Goal: Check status: Check status

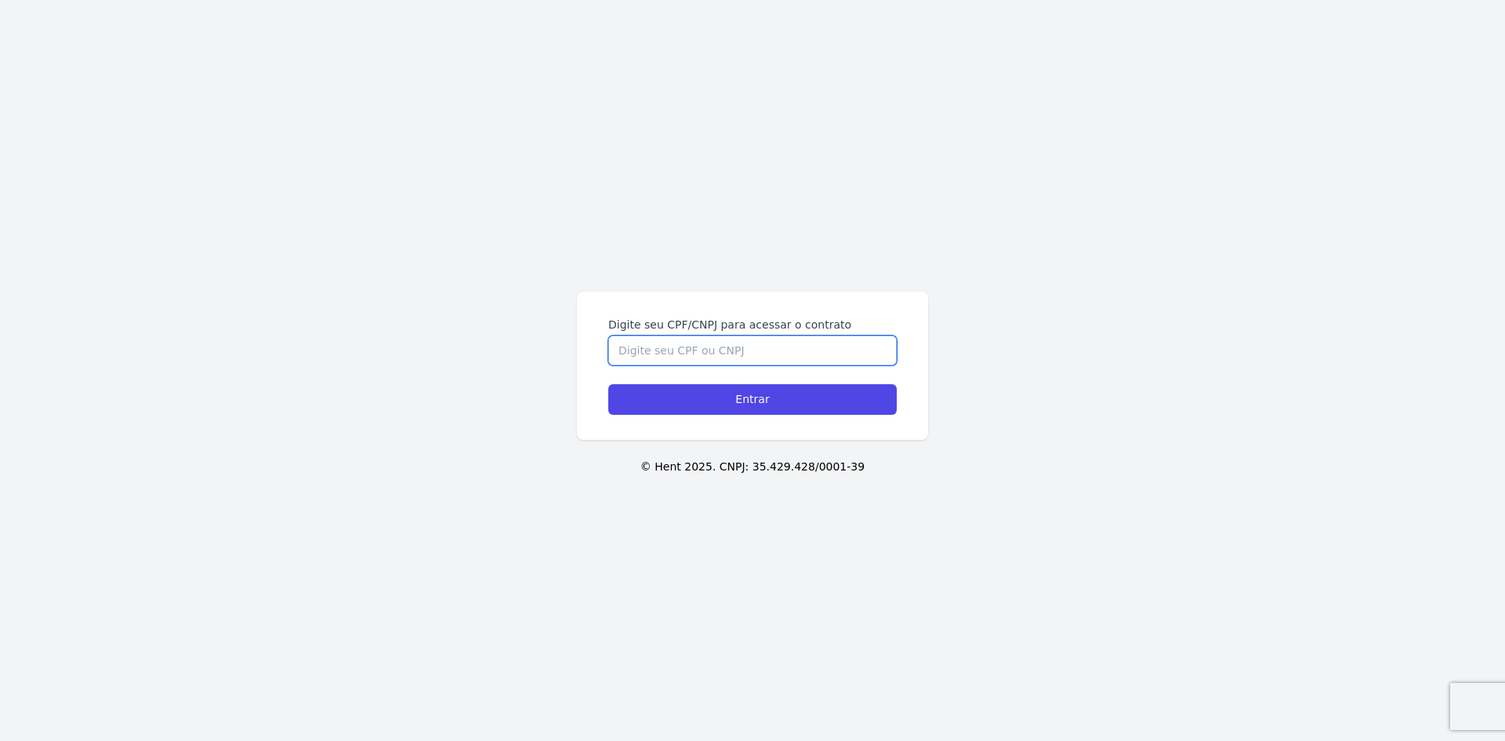
click at [710, 356] on input "Digite seu CPF/CNPJ para acessar o contrato" at bounding box center [752, 350] width 288 height 30
type input "45026660843"
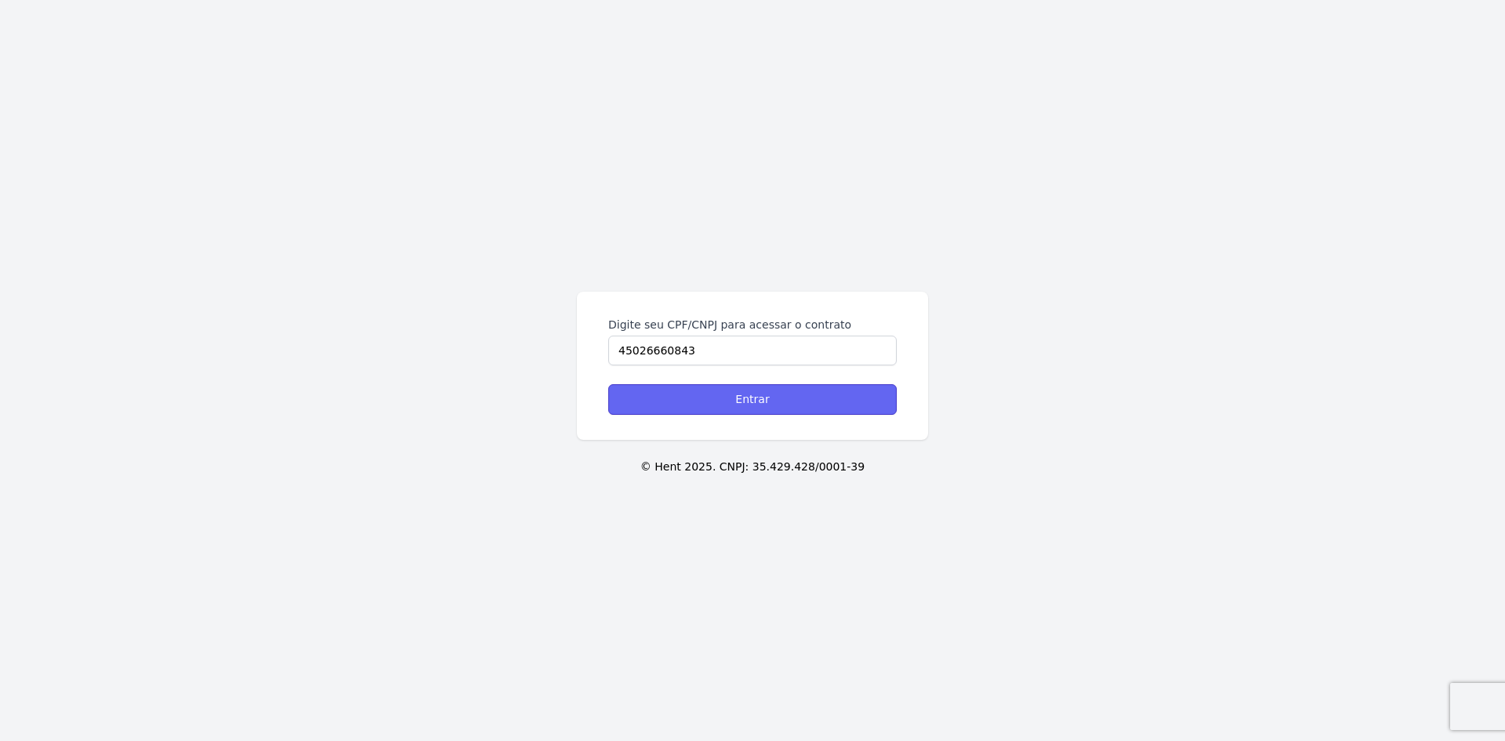
click at [743, 401] on input "Entrar" at bounding box center [752, 399] width 288 height 31
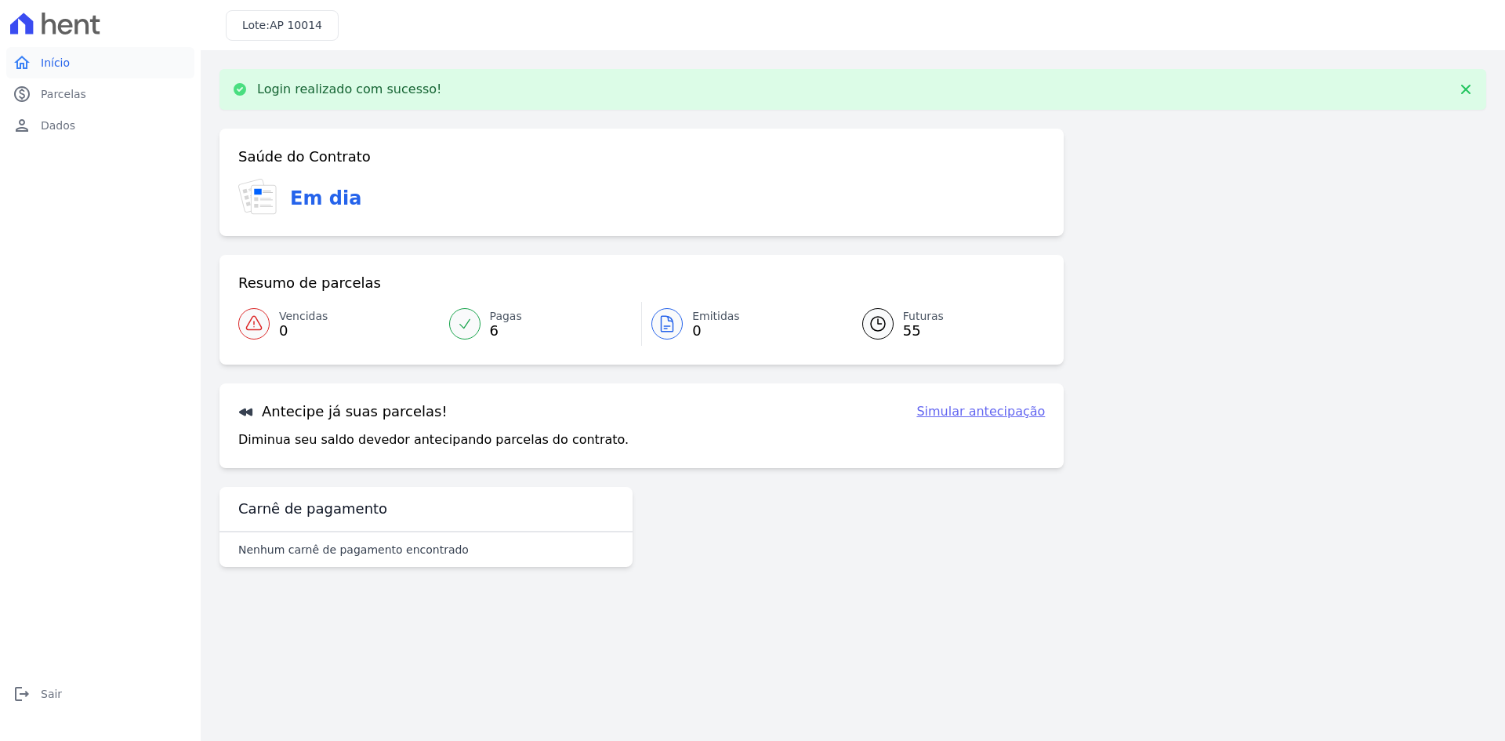
click at [52, 73] on link "home Início" at bounding box center [100, 62] width 188 height 31
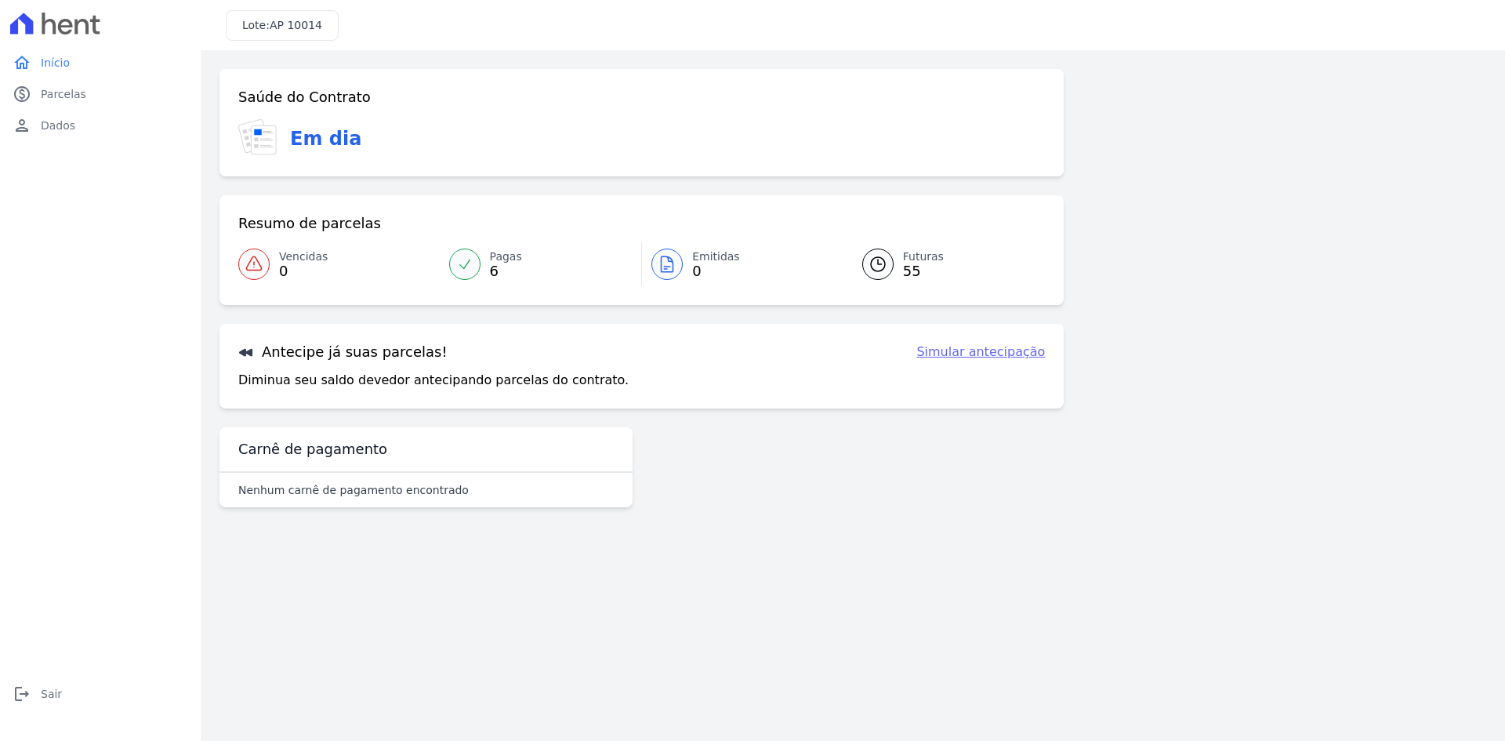
click at [467, 262] on icon at bounding box center [465, 264] width 16 height 16
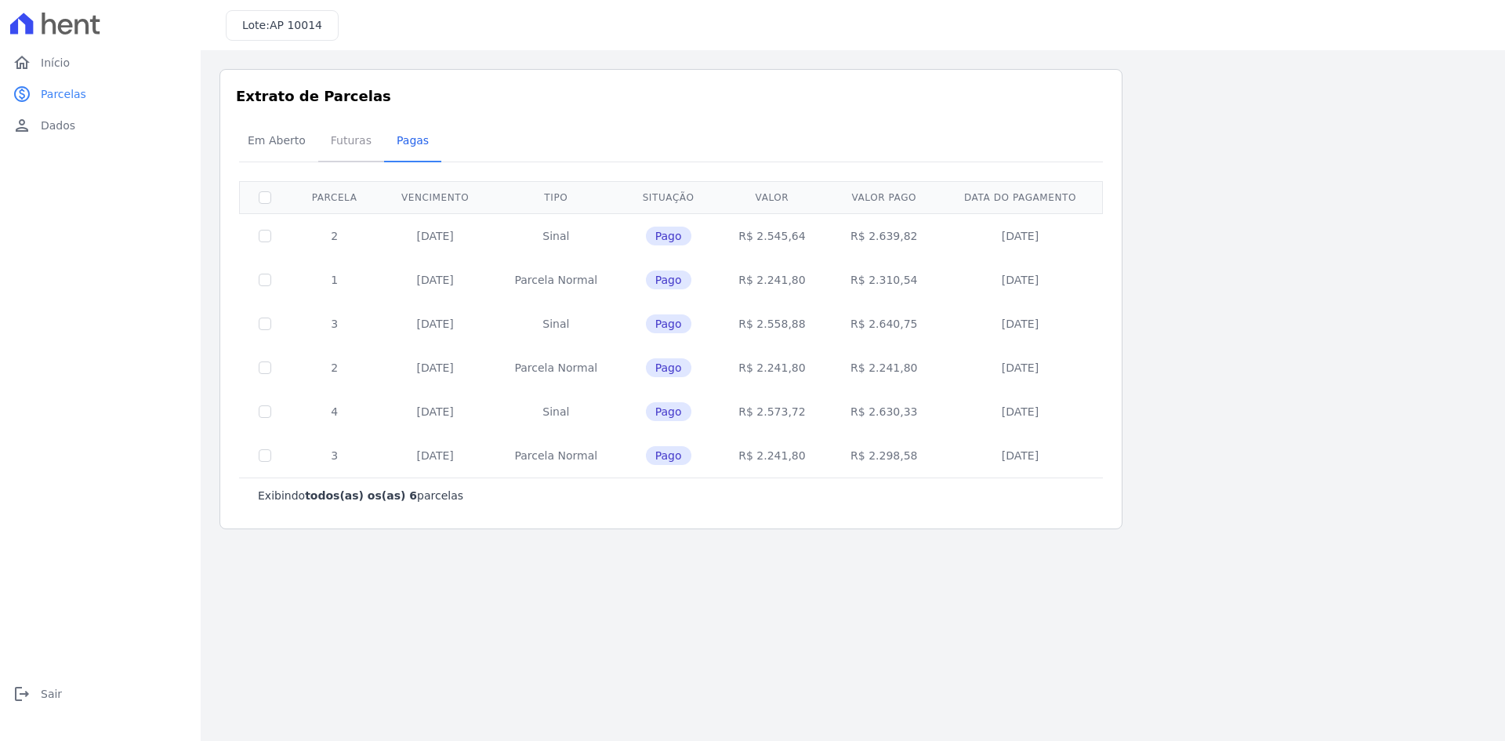
click at [335, 146] on span "Futuras" at bounding box center [351, 140] width 60 height 31
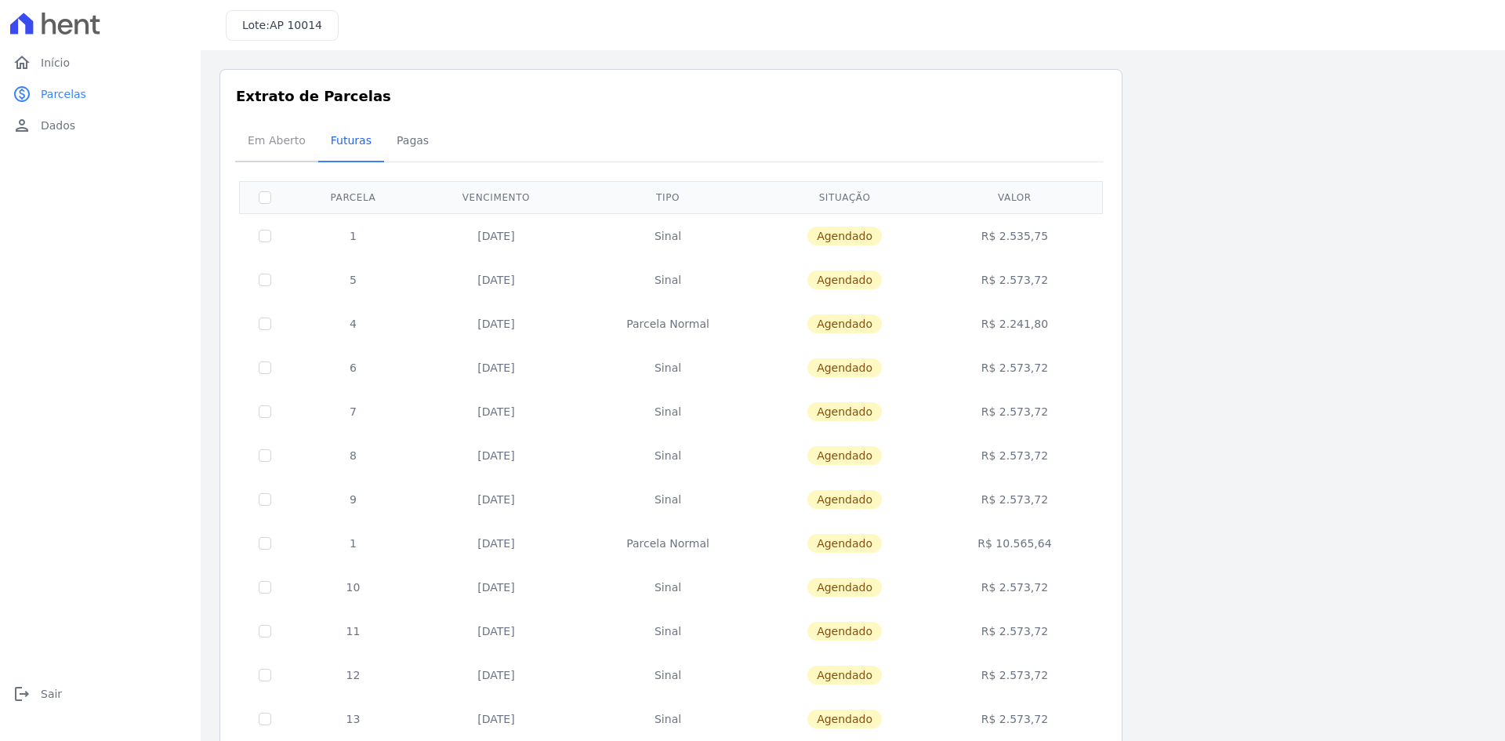
click at [290, 152] on span "Em Aberto" at bounding box center [276, 140] width 77 height 31
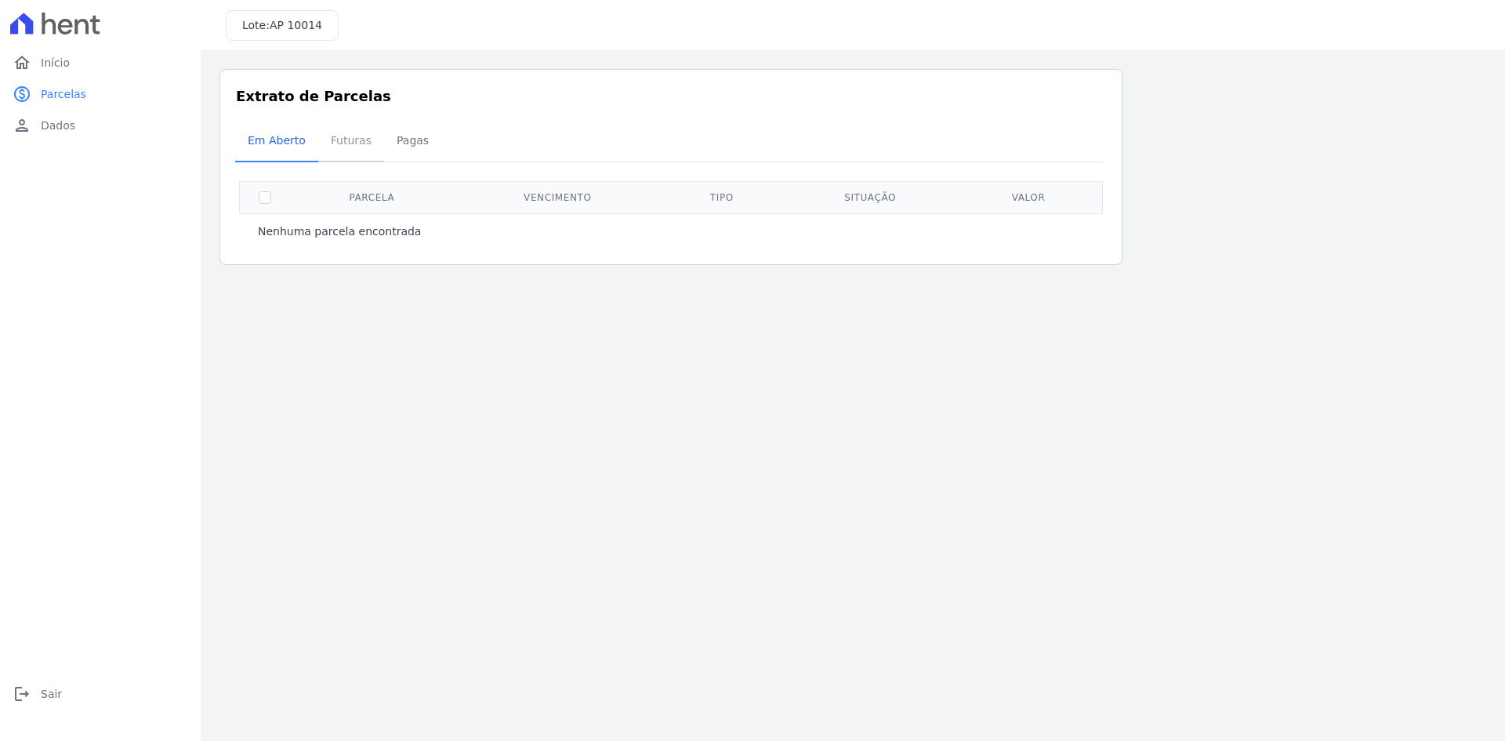
click at [343, 142] on span "Futuras" at bounding box center [351, 140] width 60 height 31
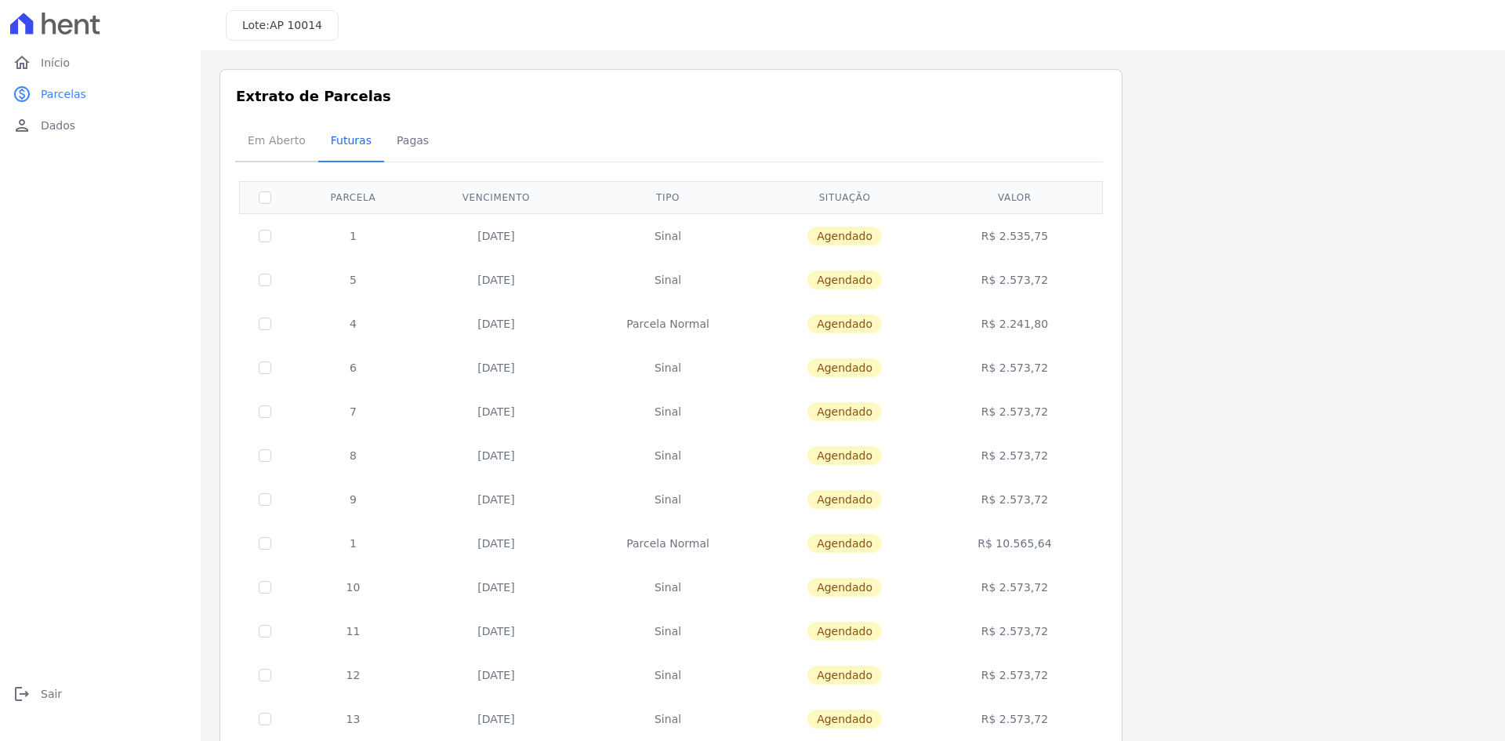
click at [247, 135] on span "Em Aberto" at bounding box center [276, 140] width 77 height 31
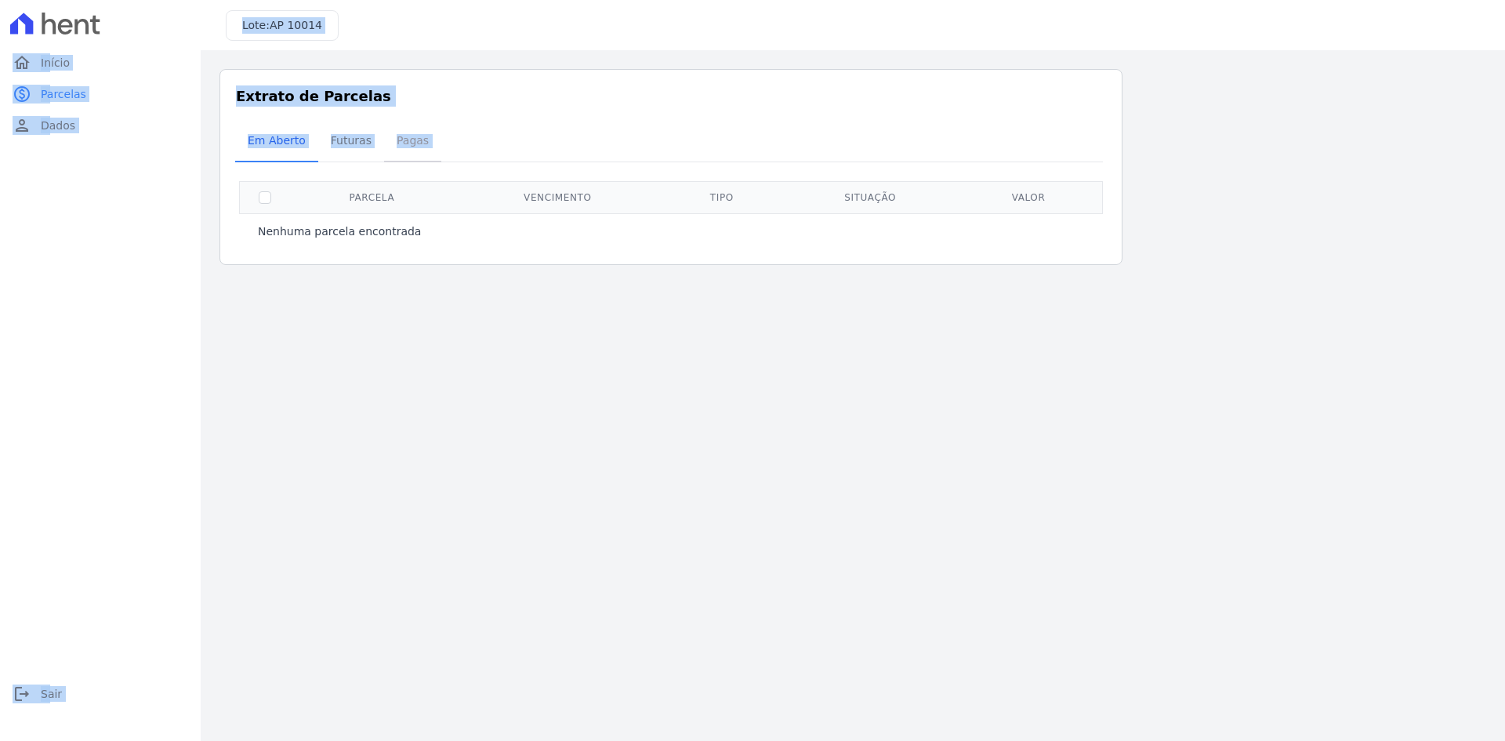
click at [405, 147] on span "Pagas" at bounding box center [412, 140] width 51 height 31
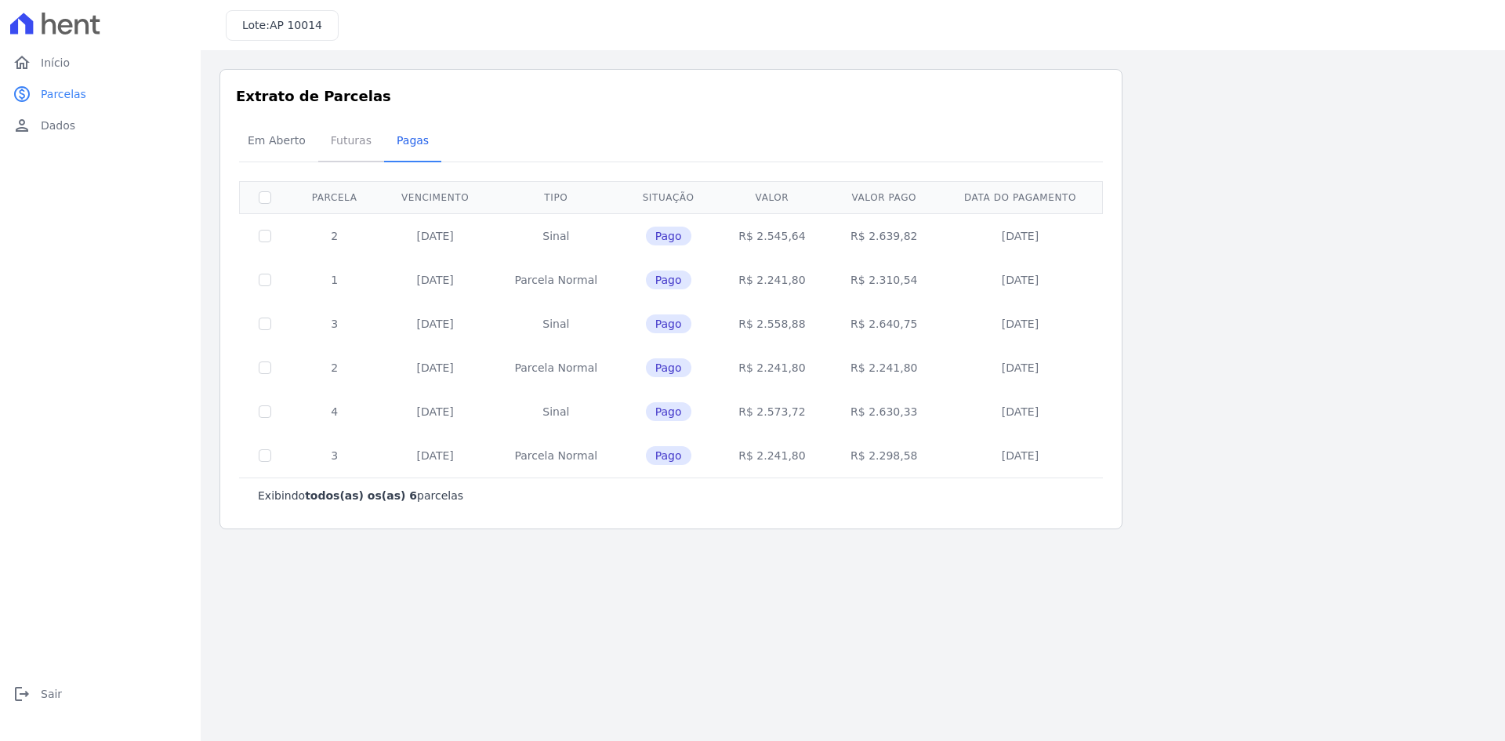
click at [342, 147] on span "Futuras" at bounding box center [351, 140] width 60 height 31
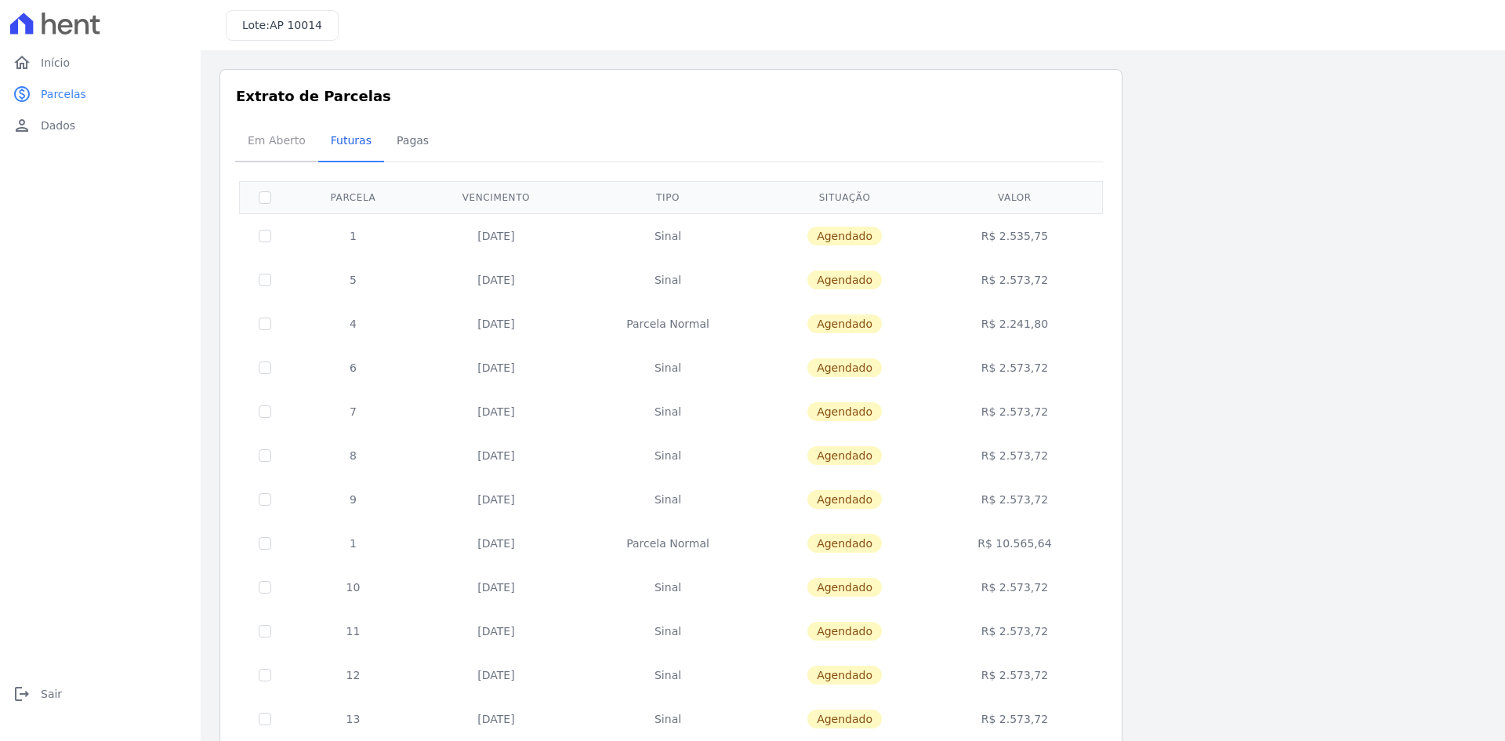
click at [270, 138] on span "Em Aberto" at bounding box center [276, 140] width 77 height 31
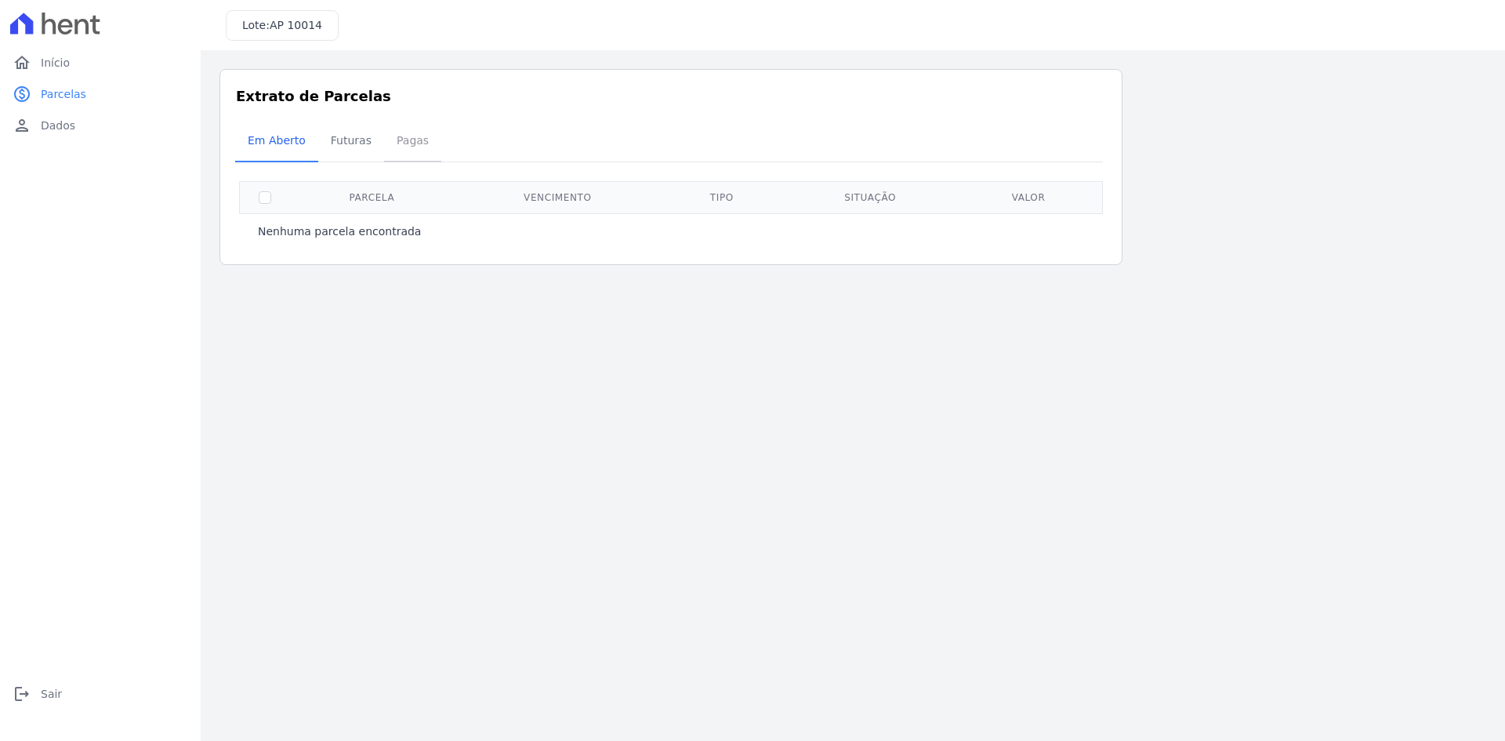
click at [393, 147] on span "Pagas" at bounding box center [412, 140] width 51 height 31
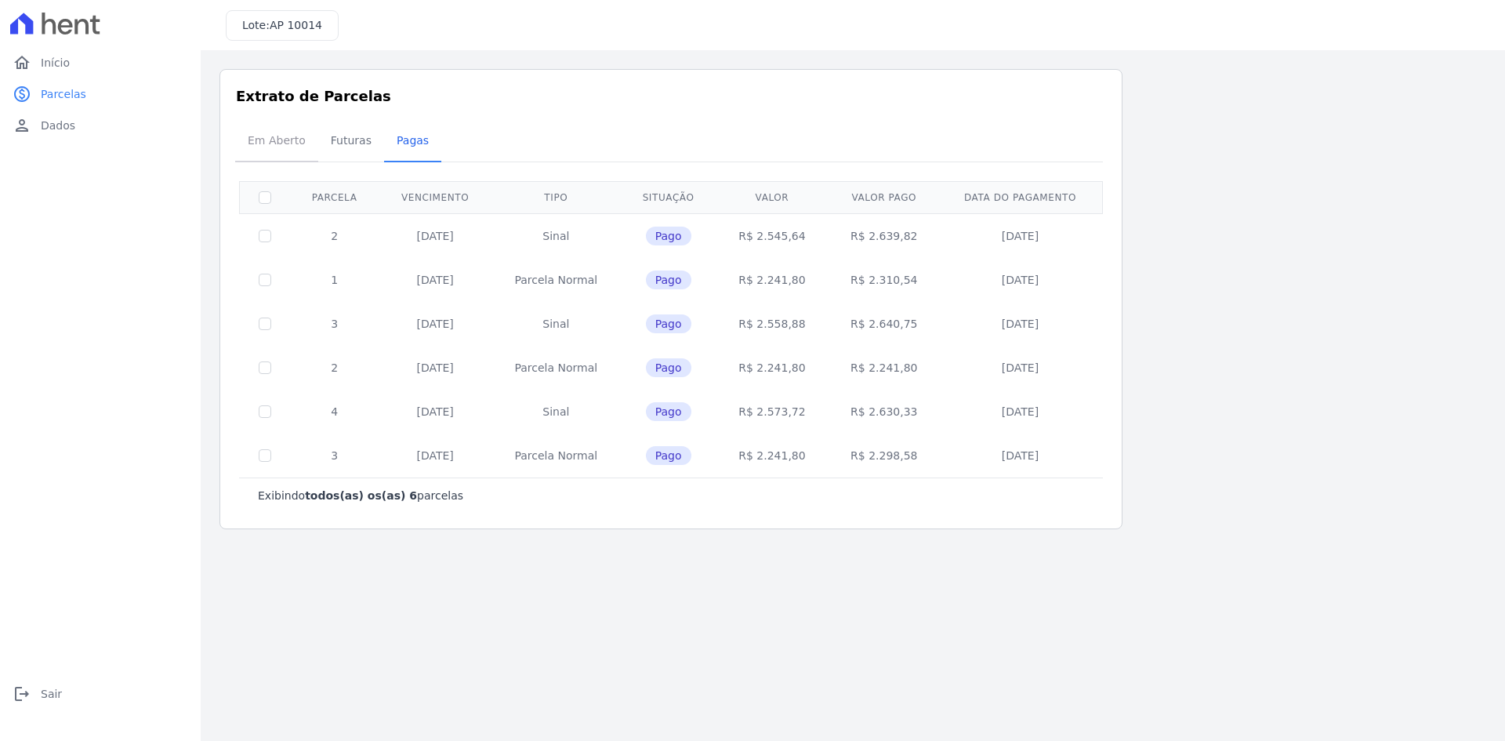
click at [262, 135] on span "Em Aberto" at bounding box center [276, 140] width 77 height 31
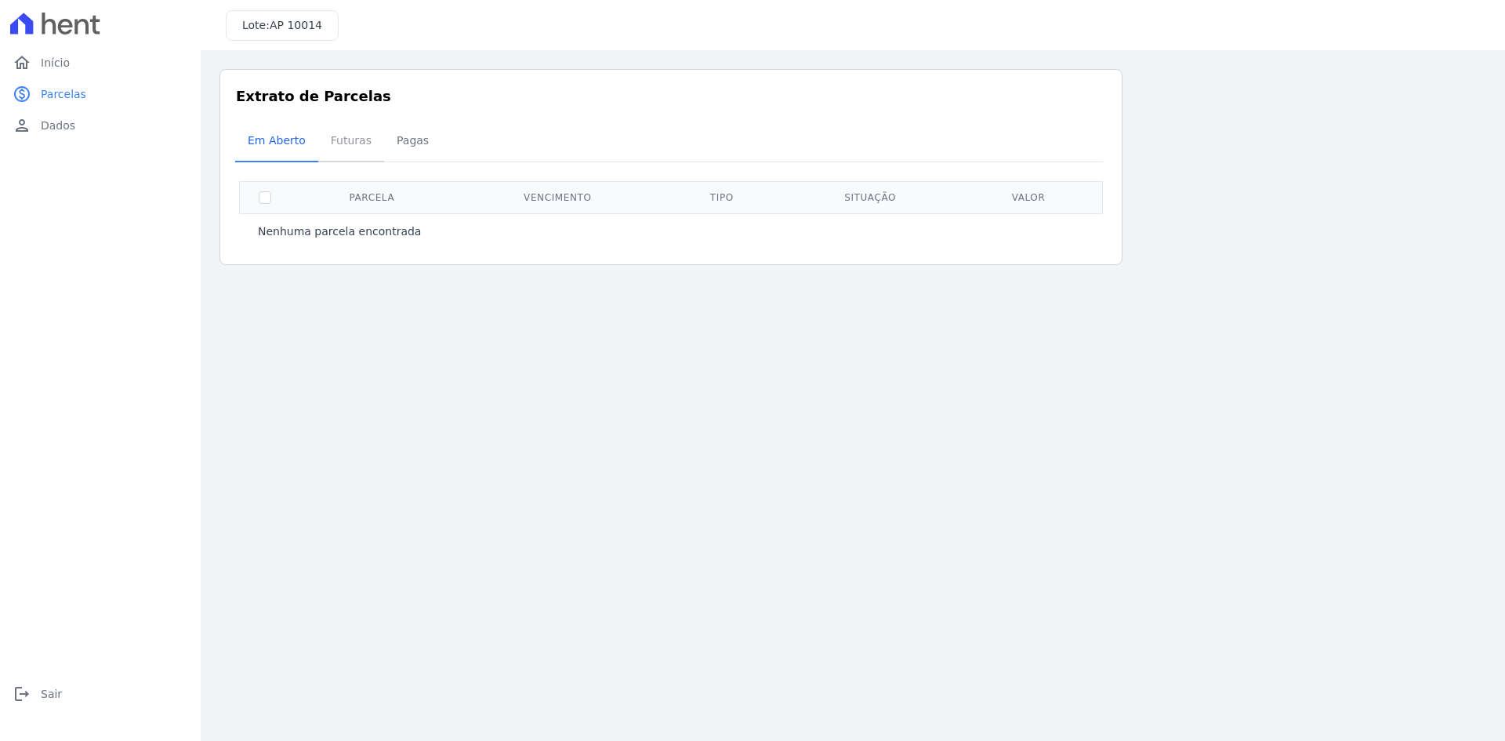
click at [327, 156] on span "Futuras" at bounding box center [351, 140] width 60 height 31
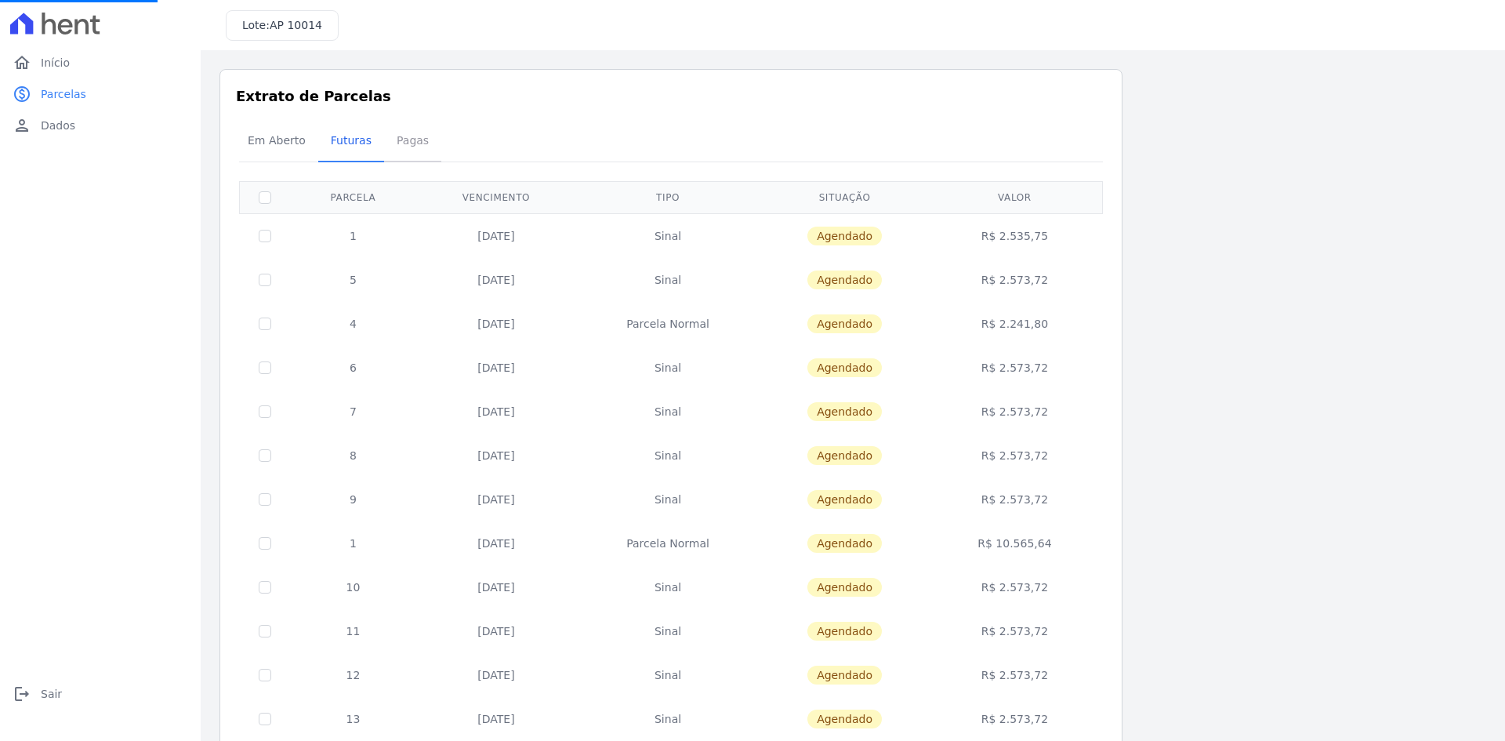
click at [388, 161] on link "Pagas" at bounding box center [412, 141] width 57 height 41
click at [346, 148] on span "Futuras" at bounding box center [351, 140] width 60 height 31
click at [289, 145] on span "Em Aberto" at bounding box center [276, 140] width 77 height 31
